Goal: Transaction & Acquisition: Purchase product/service

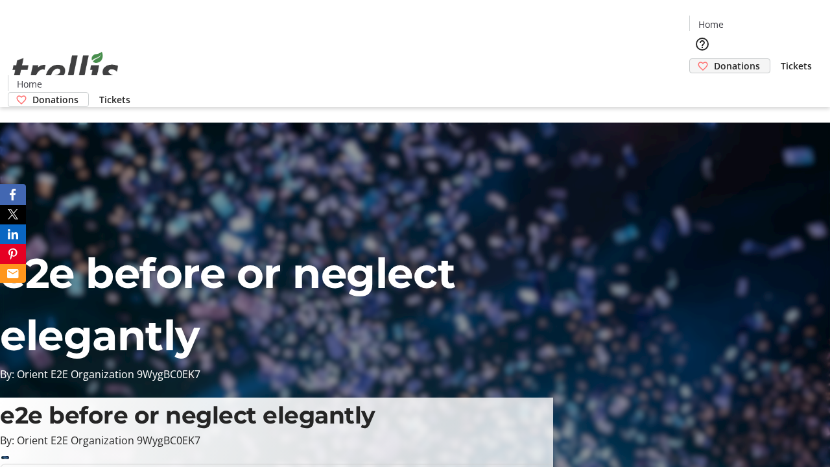
click at [714, 59] on span "Donations" at bounding box center [737, 66] width 46 height 14
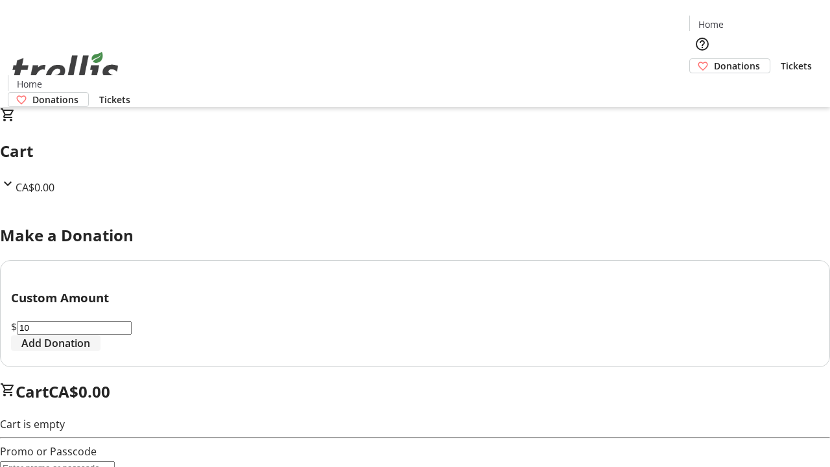
click at [90, 351] on span "Add Donation" at bounding box center [55, 343] width 69 height 16
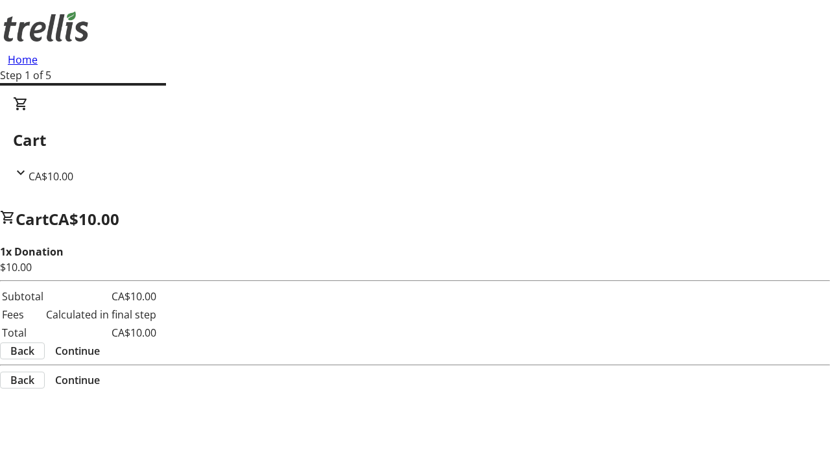
select select "CA"
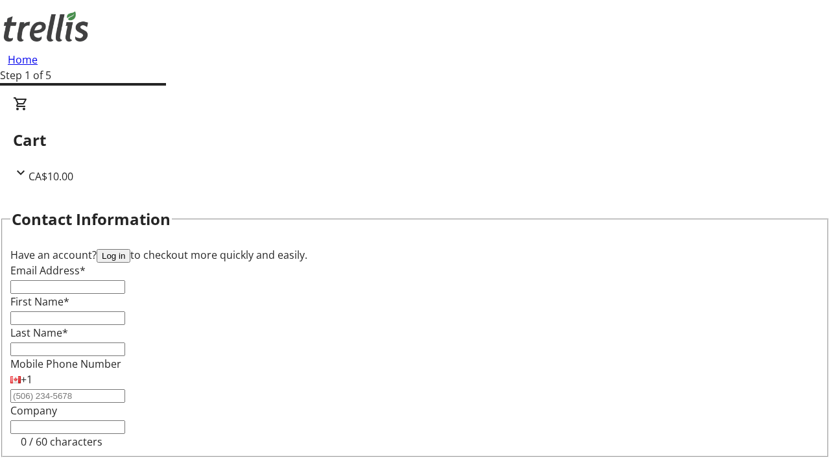
click at [130, 249] on button "Log in" at bounding box center [114, 256] width 34 height 14
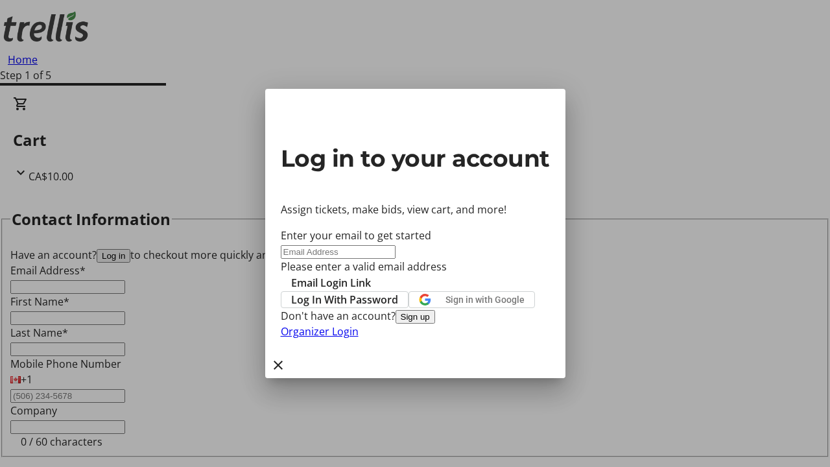
click at [435, 324] on button "Sign up" at bounding box center [415, 317] width 40 height 14
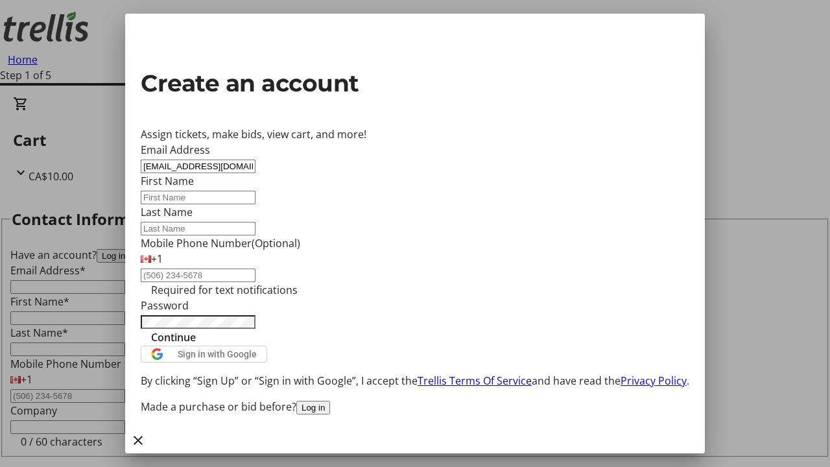
type input "[EMAIL_ADDRESS][DOMAIN_NAME]"
type input "Cicero"
type input "[PERSON_NAME]"
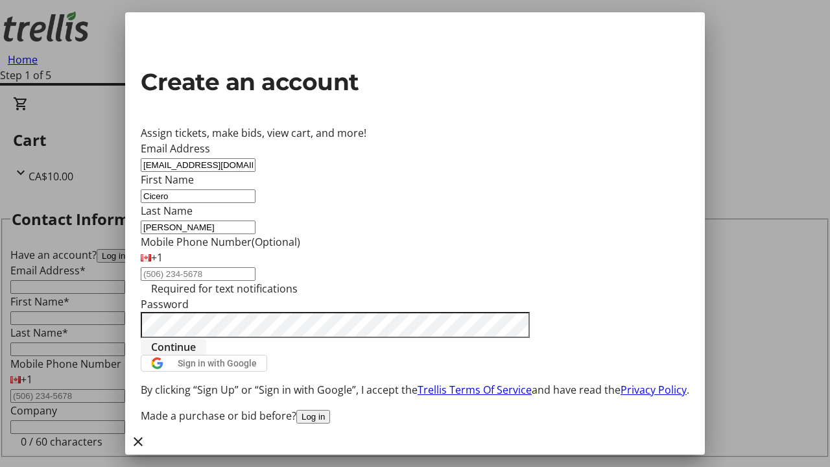
click at [196, 355] on span "Continue" at bounding box center [173, 347] width 45 height 16
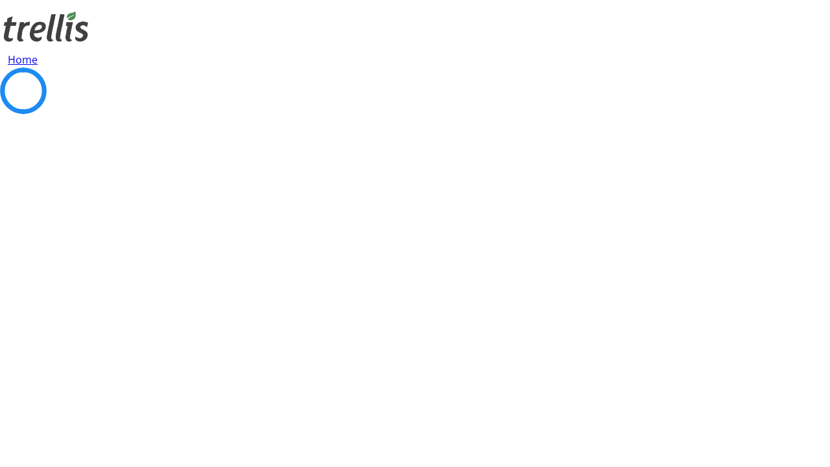
select select "CA"
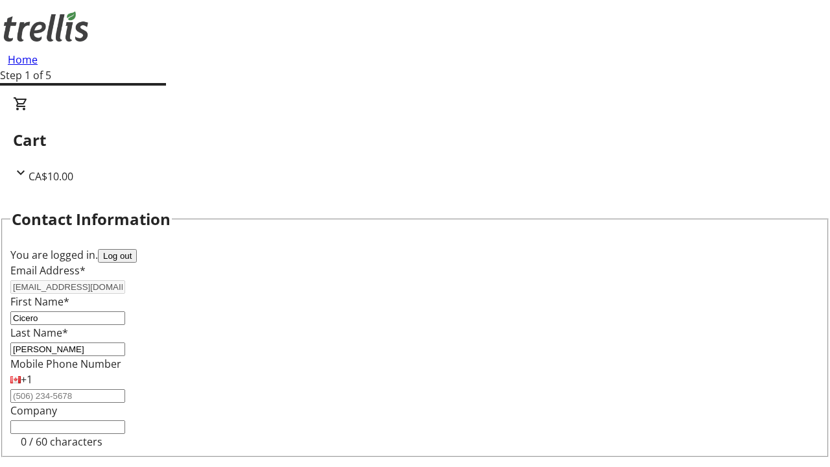
select select "CA"
select select "BC"
type input "V1Y 0C2"
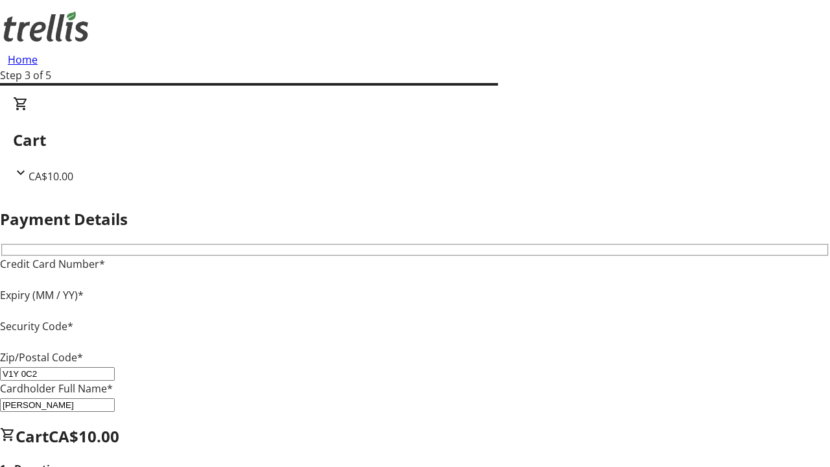
type input "V1Y 0C2"
